Goal: Task Accomplishment & Management: Manage account settings

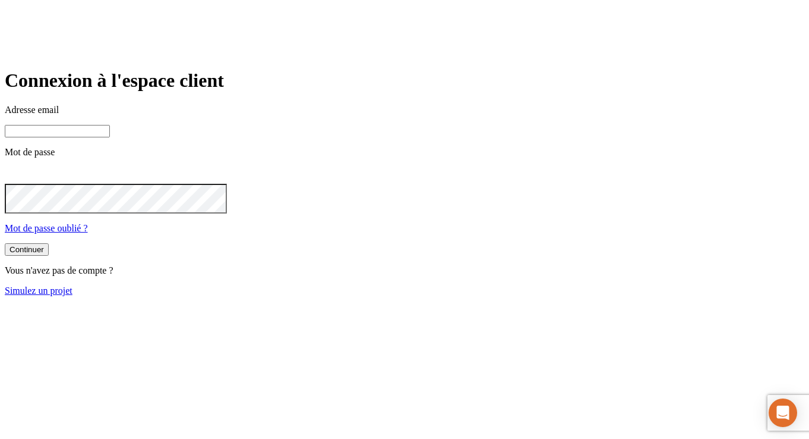
click at [110, 137] on input at bounding box center [57, 131] width 105 height 12
paste input "[PERSON_NAME][DOMAIN_NAME][EMAIL_ADDRESS][DOMAIN_NAME]"
click at [110, 137] on input "[PERSON_NAME][DOMAIN_NAME][EMAIL_ADDRESS][DOMAIN_NAME]" at bounding box center [57, 131] width 105 height 12
type input "[PERSON_NAME][DOMAIN_NAME][EMAIL_ADDRESS][DOMAIN_NAME]"
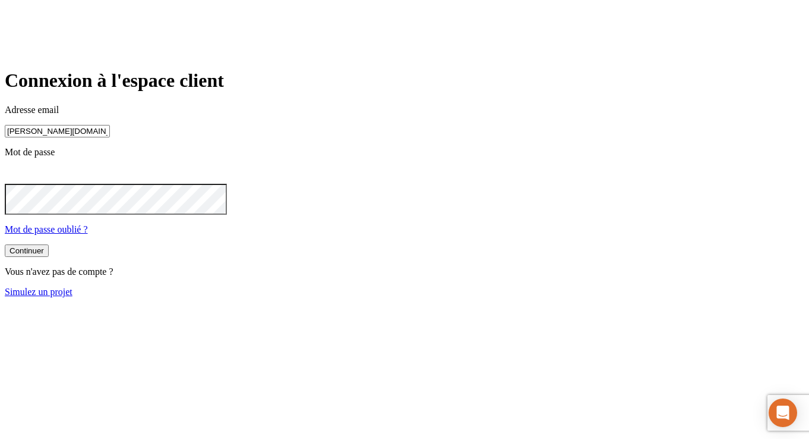
click at [5, 244] on button "Continuer" at bounding box center [27, 250] width 44 height 12
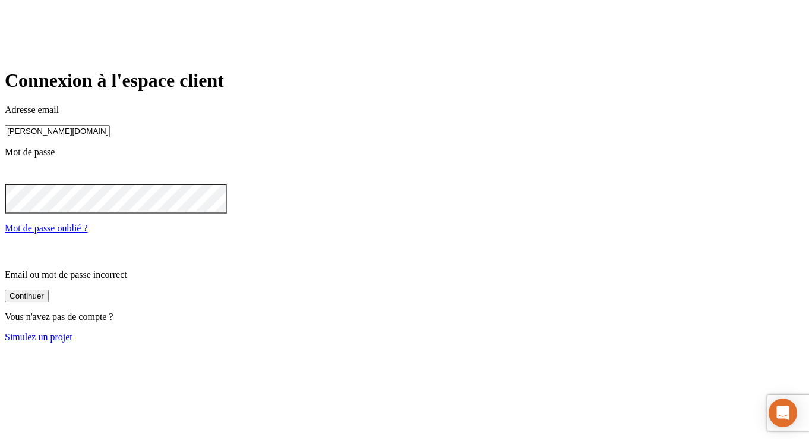
click at [110, 137] on input "[PERSON_NAME][DOMAIN_NAME][EMAIL_ADDRESS][DOMAIN_NAME]" at bounding box center [57, 131] width 105 height 12
click at [19, 181] on icon at bounding box center [12, 174] width 14 height 14
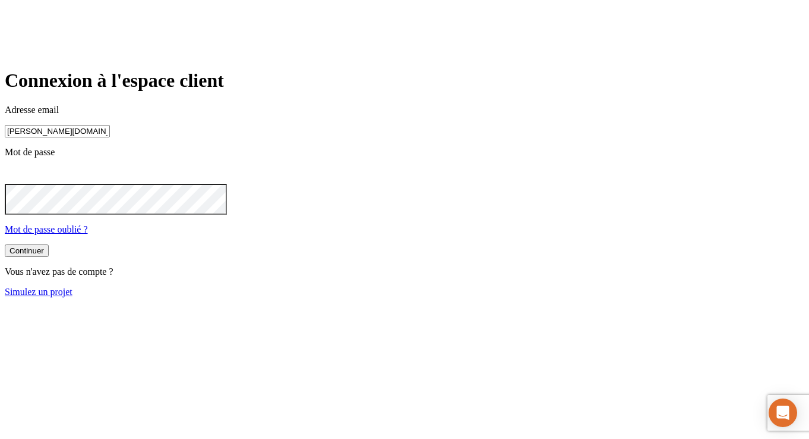
click at [5, 244] on button "Continuer" at bounding box center [27, 250] width 44 height 12
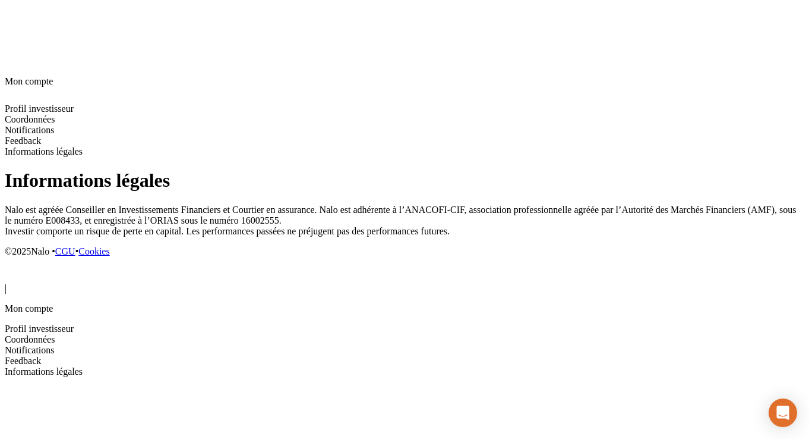
click at [19, 266] on icon at bounding box center [12, 273] width 14 height 14
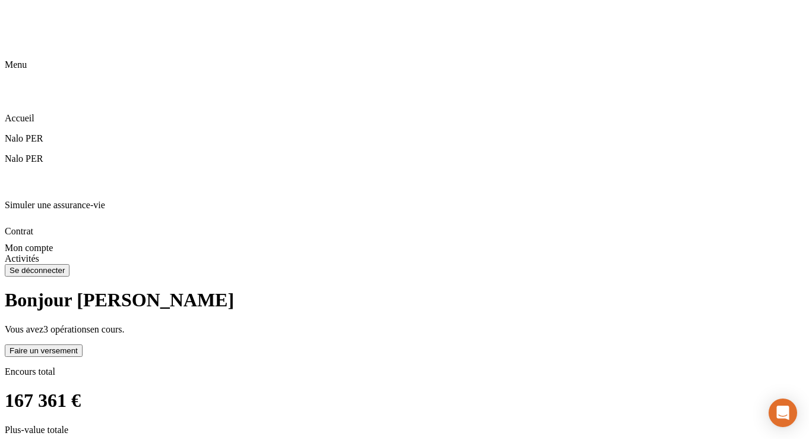
click at [78, 346] on div "Faire un versement" at bounding box center [44, 350] width 68 height 9
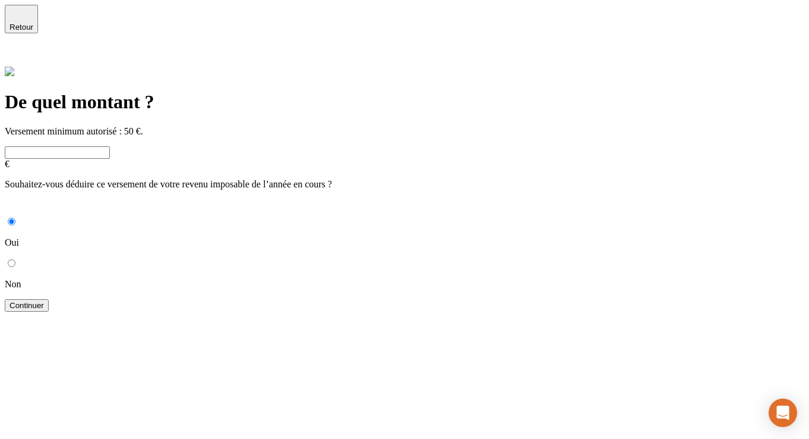
click at [19, 50] on icon at bounding box center [12, 57] width 14 height 14
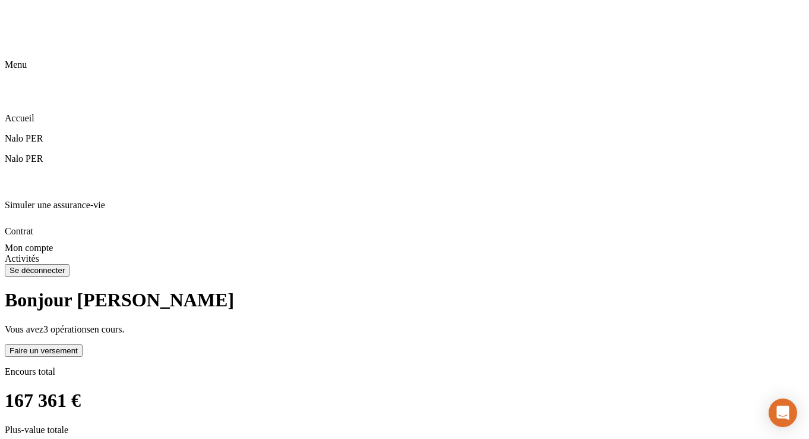
click at [90, 324] on span "3 opérations" at bounding box center [66, 329] width 47 height 10
click at [280, 389] on div "167 361 €" at bounding box center [405, 400] width 800 height 22
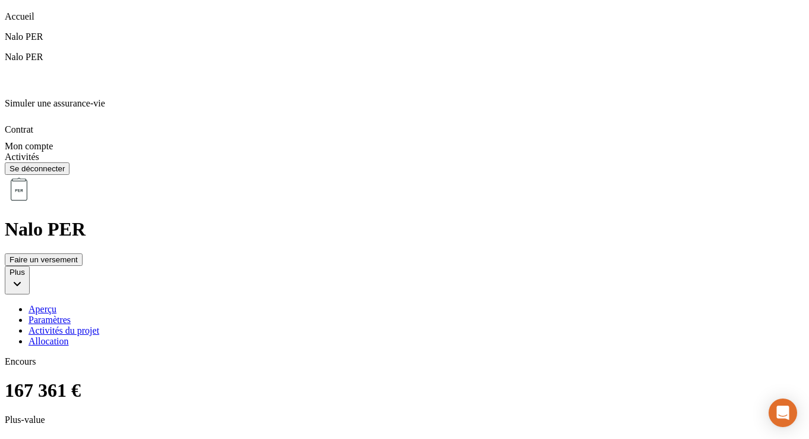
scroll to position [106, 0]
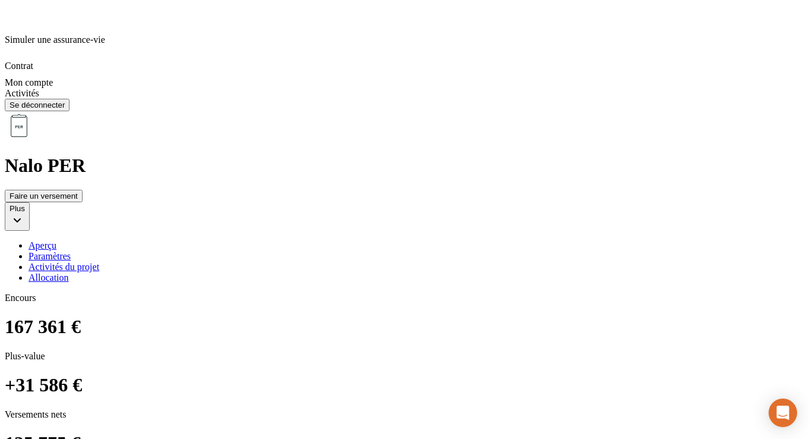
scroll to position [0, 0]
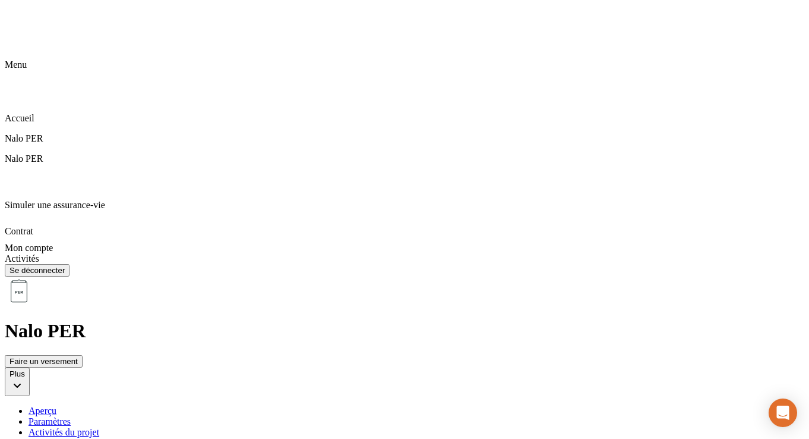
click at [279, 416] on div "Paramètres" at bounding box center [417, 421] width 776 height 11
click at [361, 427] on div "Activités du projet" at bounding box center [417, 432] width 776 height 11
click at [435, 405] on div "Aperçu Paramètres Activités du projet Allocation" at bounding box center [417, 426] width 776 height 43
click at [471, 437] on div "Allocation" at bounding box center [417, 442] width 776 height 11
click at [231, 405] on div "Aperçu" at bounding box center [417, 410] width 776 height 11
